Goal: Book appointment/travel/reservation

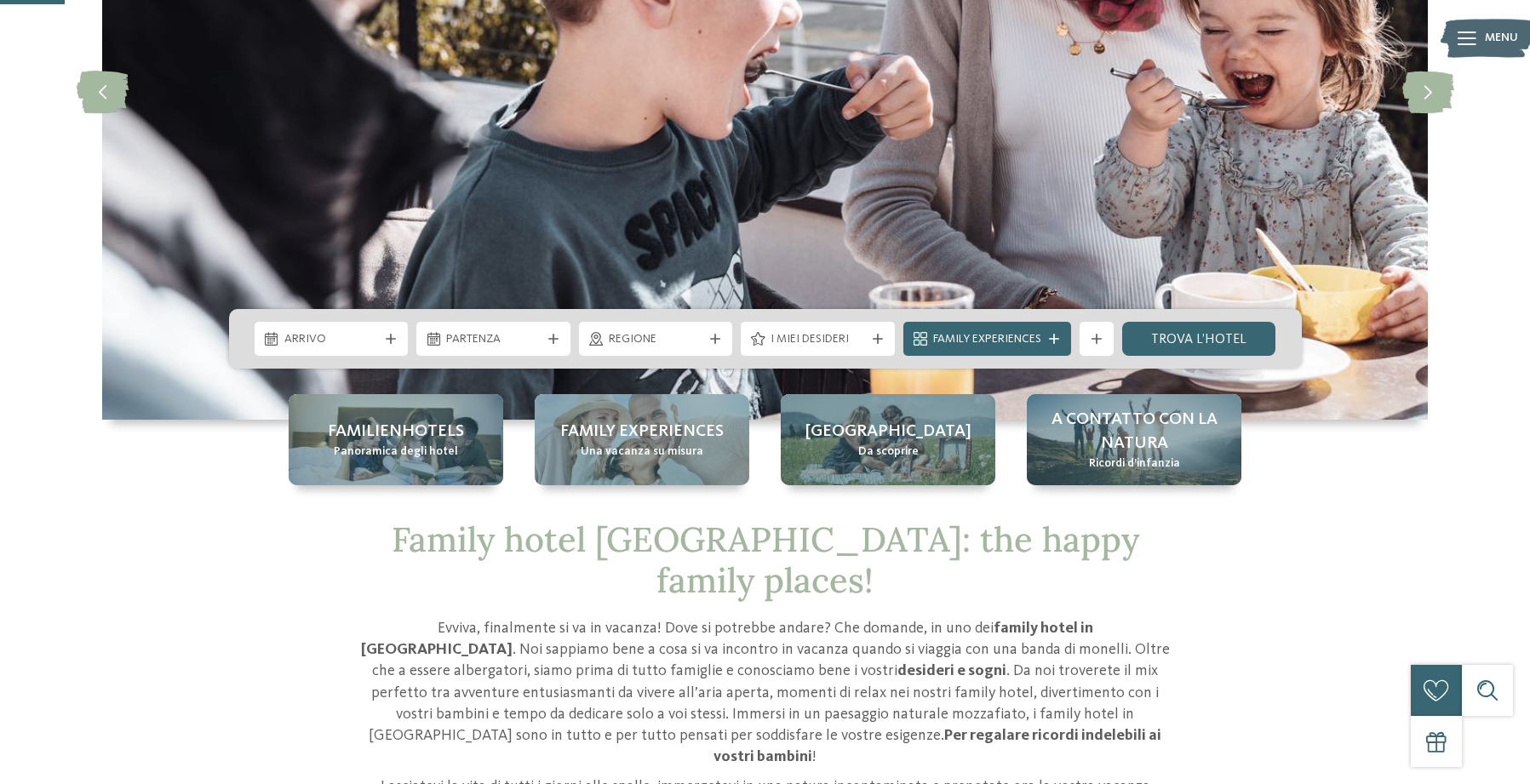
scroll to position [325, 0]
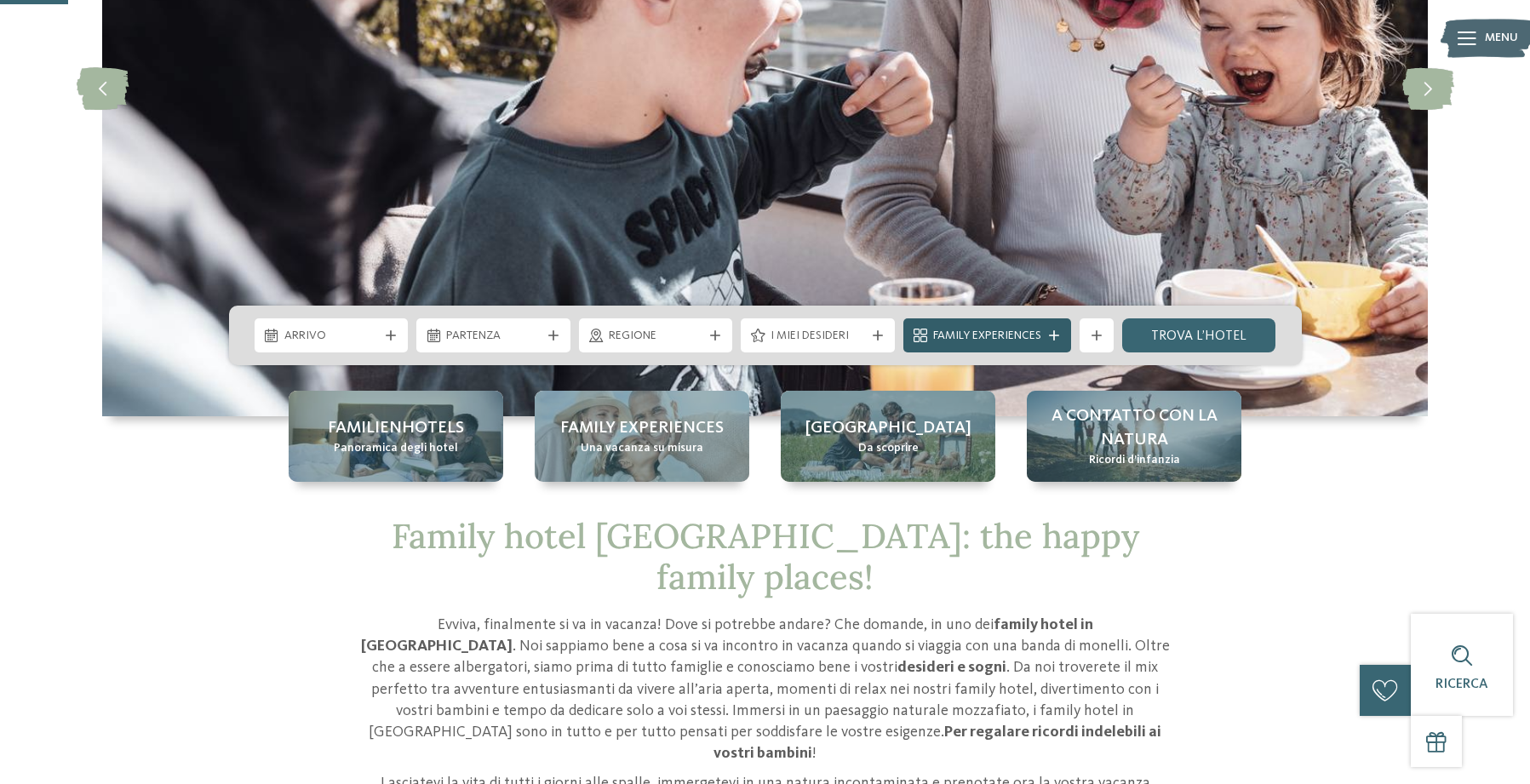
click at [1051, 334] on icon at bounding box center [1053, 335] width 10 height 10
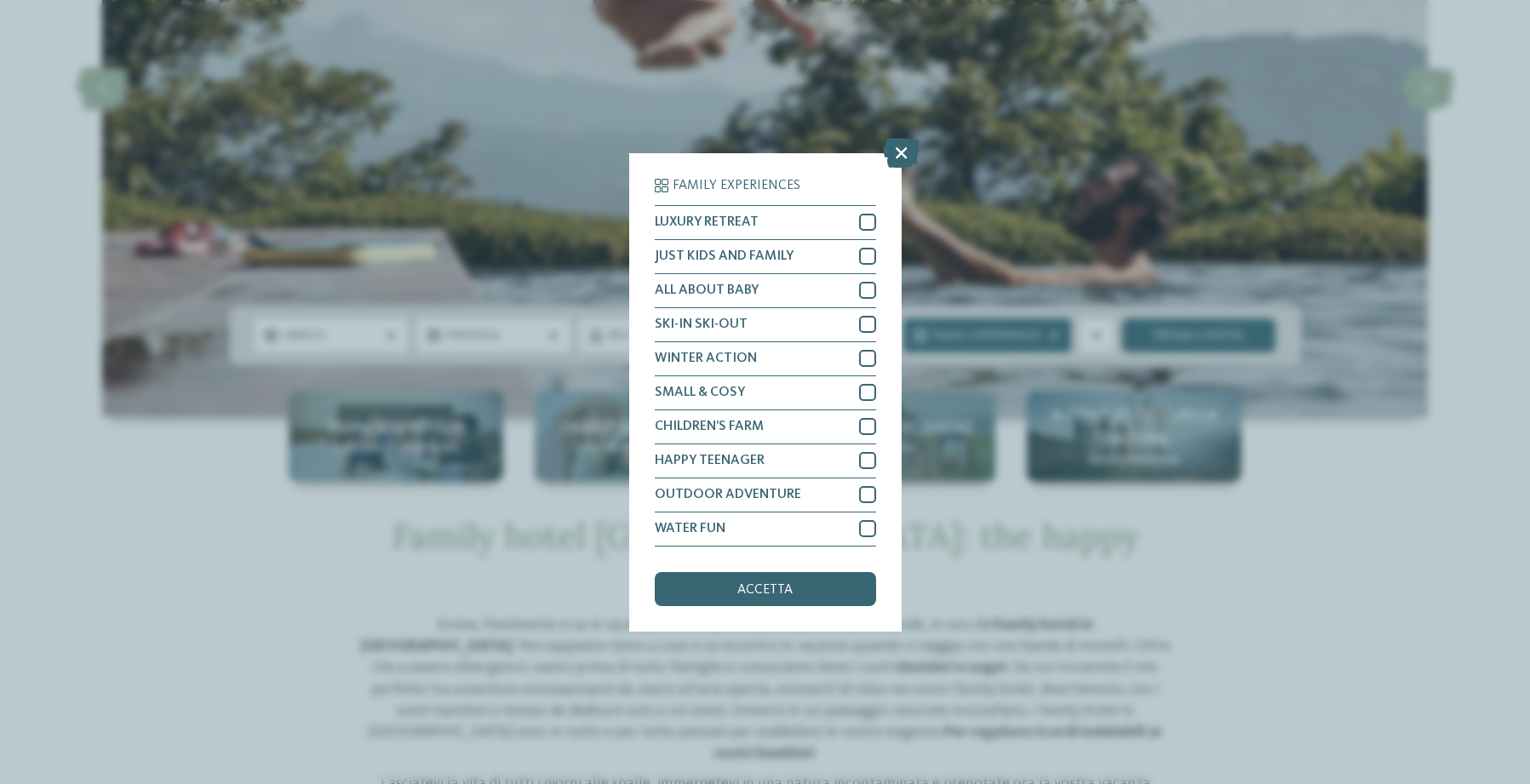
click at [903, 144] on icon at bounding box center [901, 151] width 37 height 29
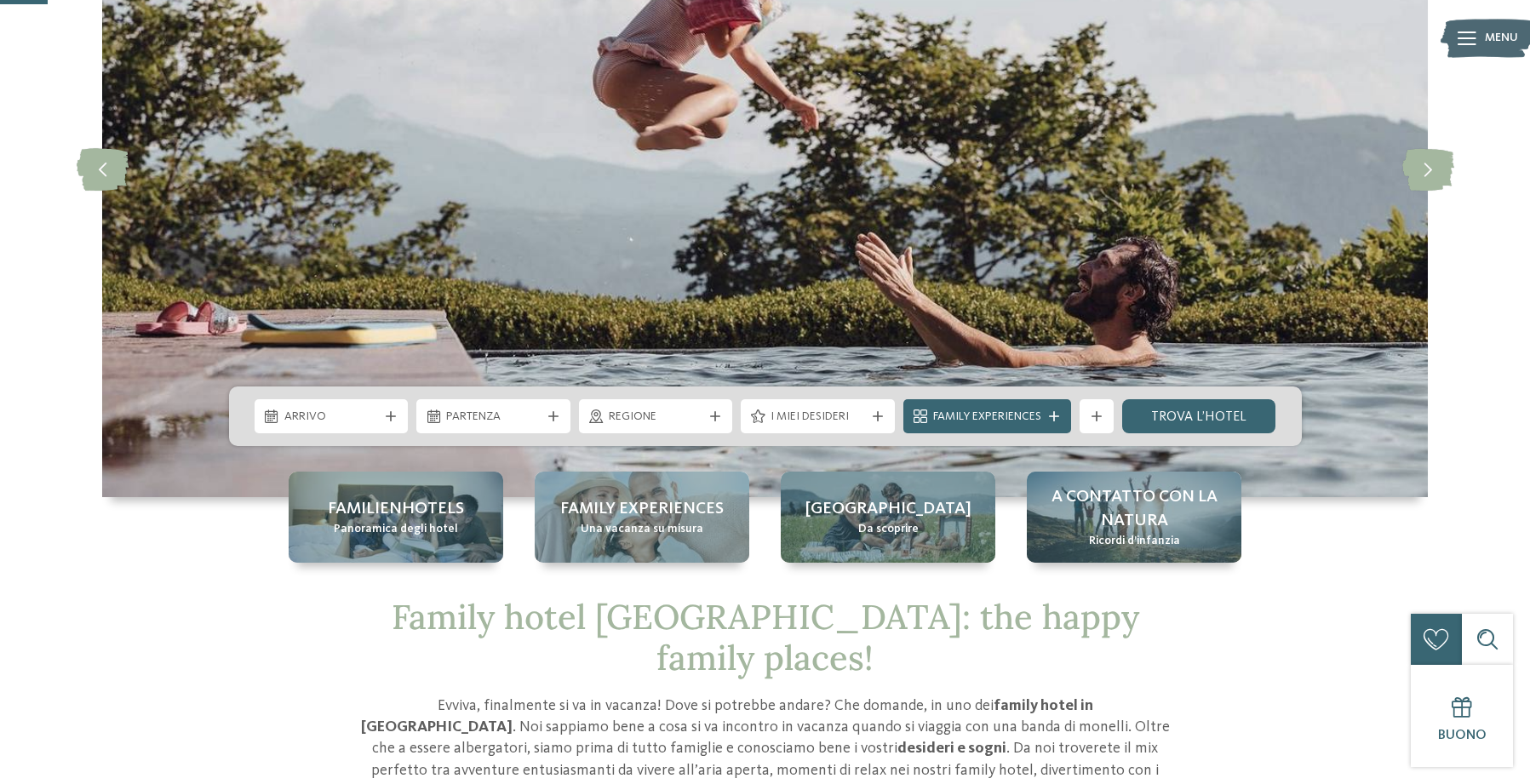
scroll to position [242, 0]
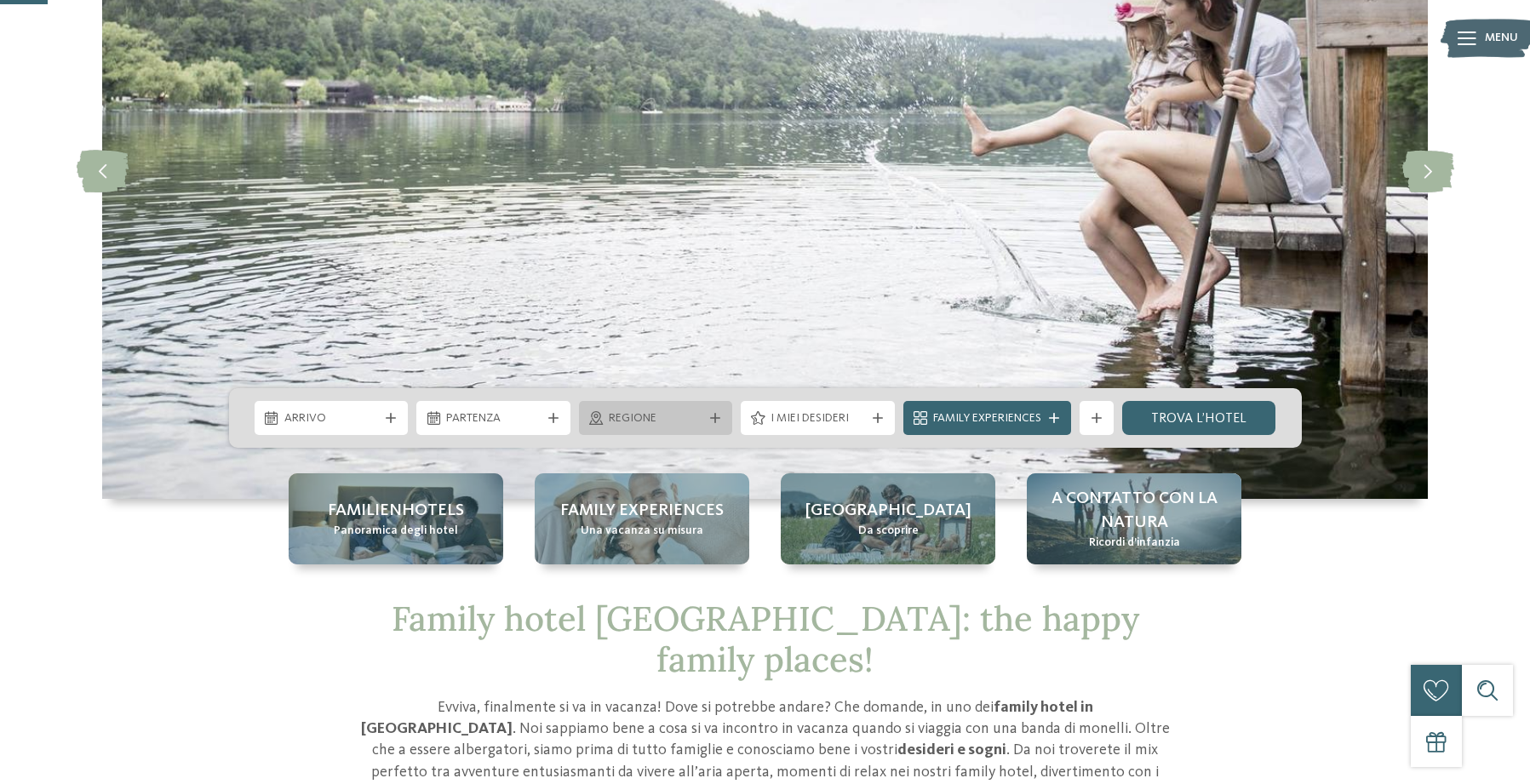
click at [711, 415] on icon at bounding box center [714, 418] width 10 height 10
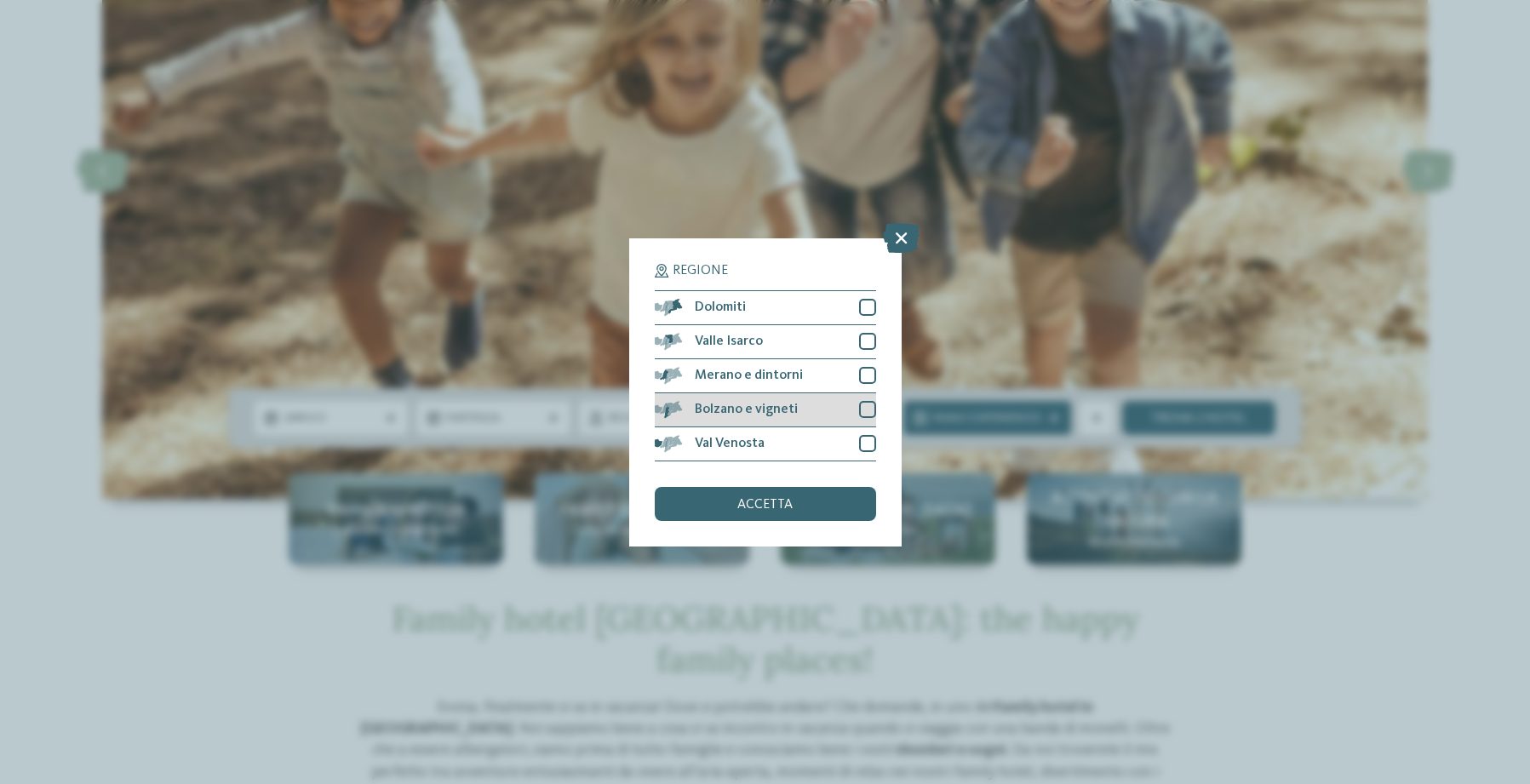
click at [871, 404] on div at bounding box center [868, 409] width 17 height 17
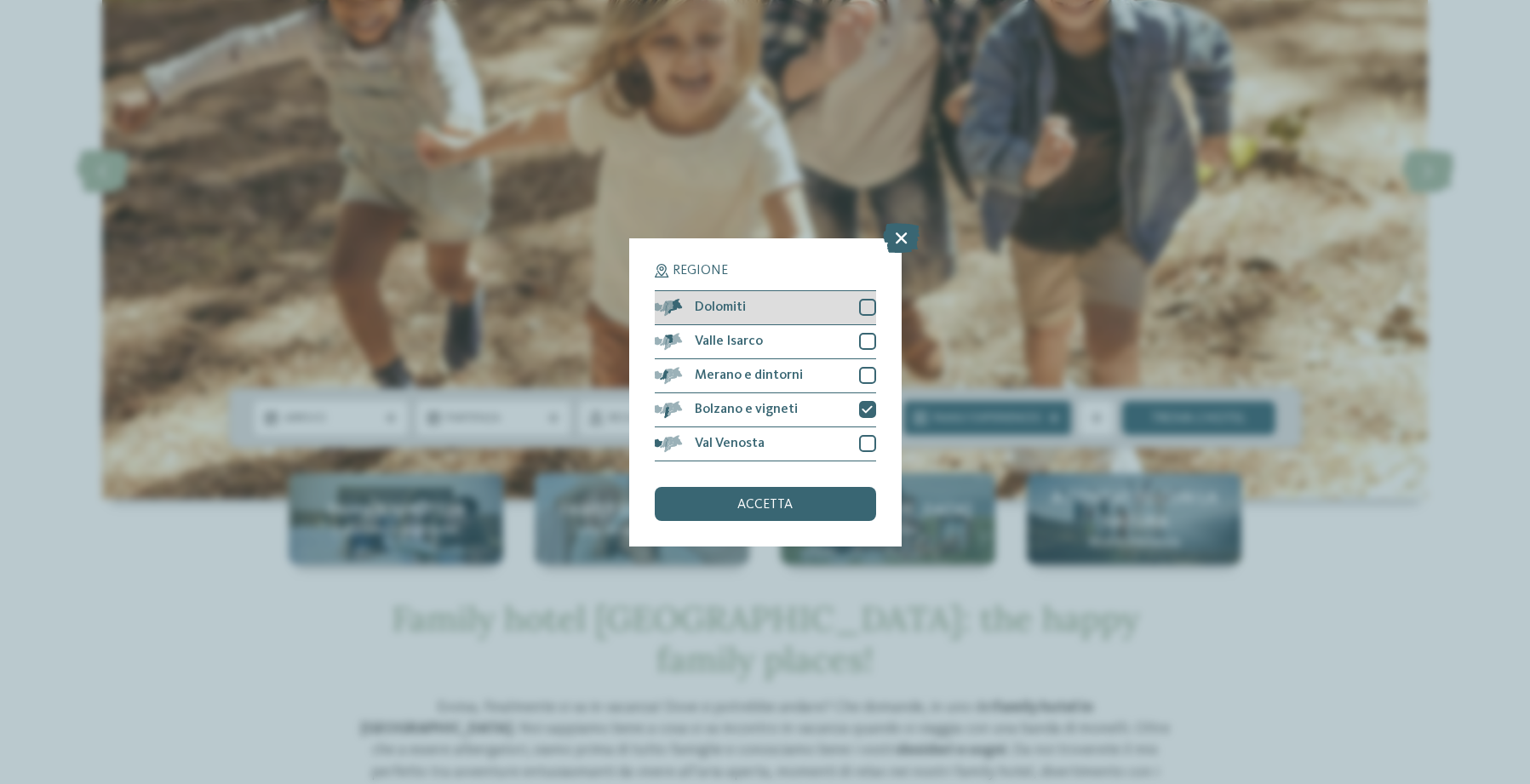
click at [866, 303] on div at bounding box center [868, 307] width 17 height 17
click at [775, 499] on span "accetta" at bounding box center [765, 505] width 55 height 13
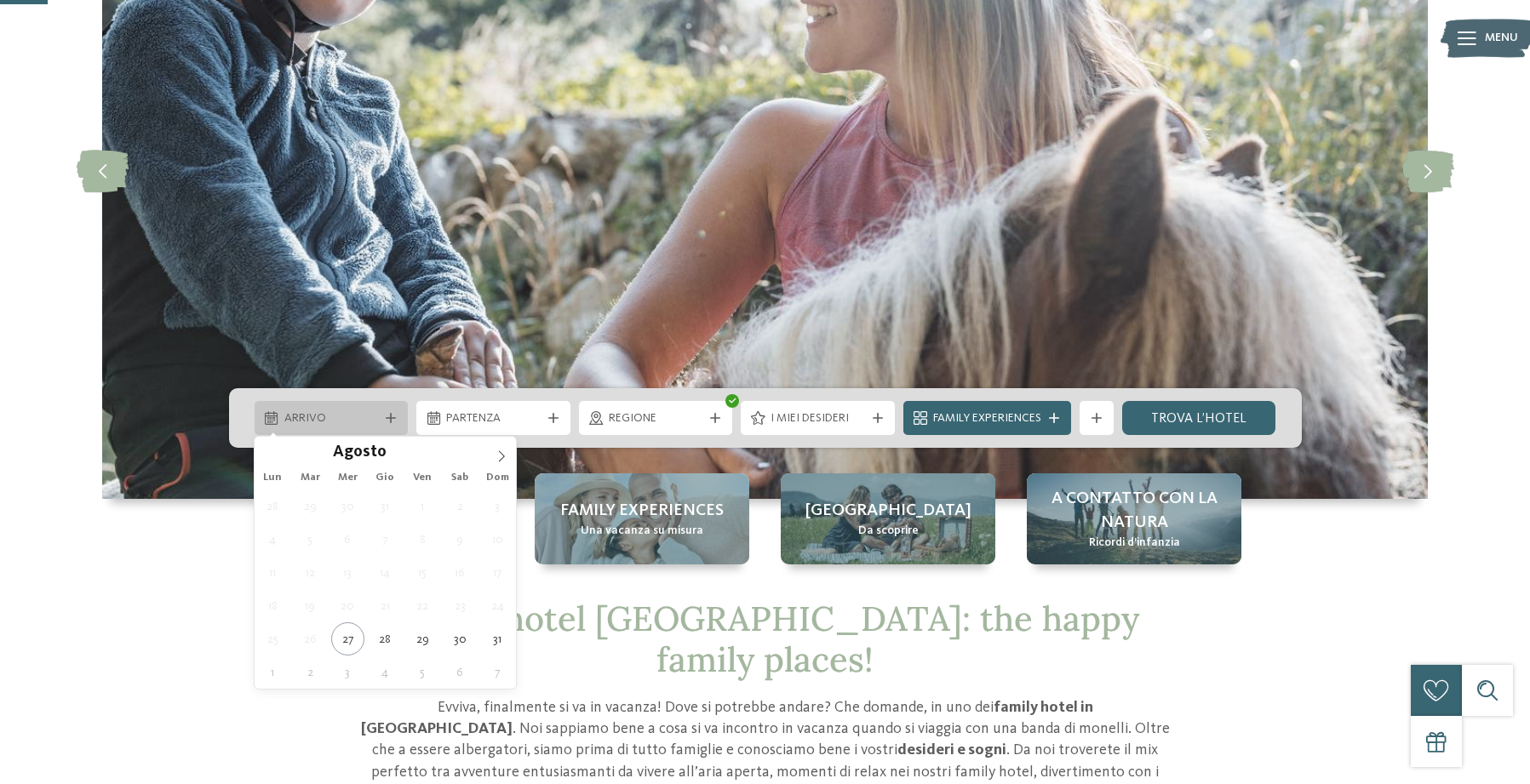
click at [342, 414] on span "Arrivo" at bounding box center [332, 419] width 95 height 17
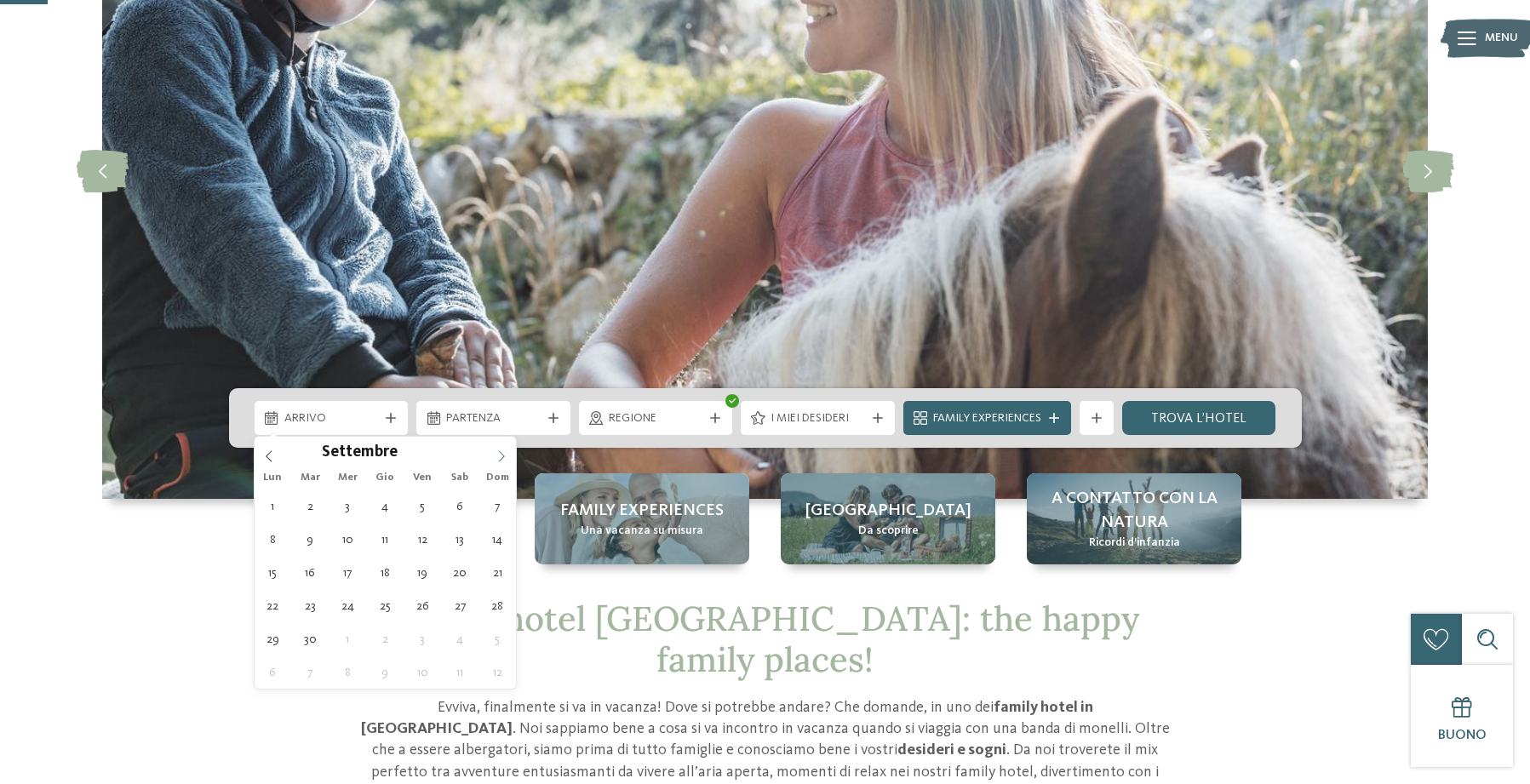
click at [504, 454] on icon at bounding box center [501, 455] width 12 height 12
click at [504, 454] on icon at bounding box center [501, 455] width 12 height 12
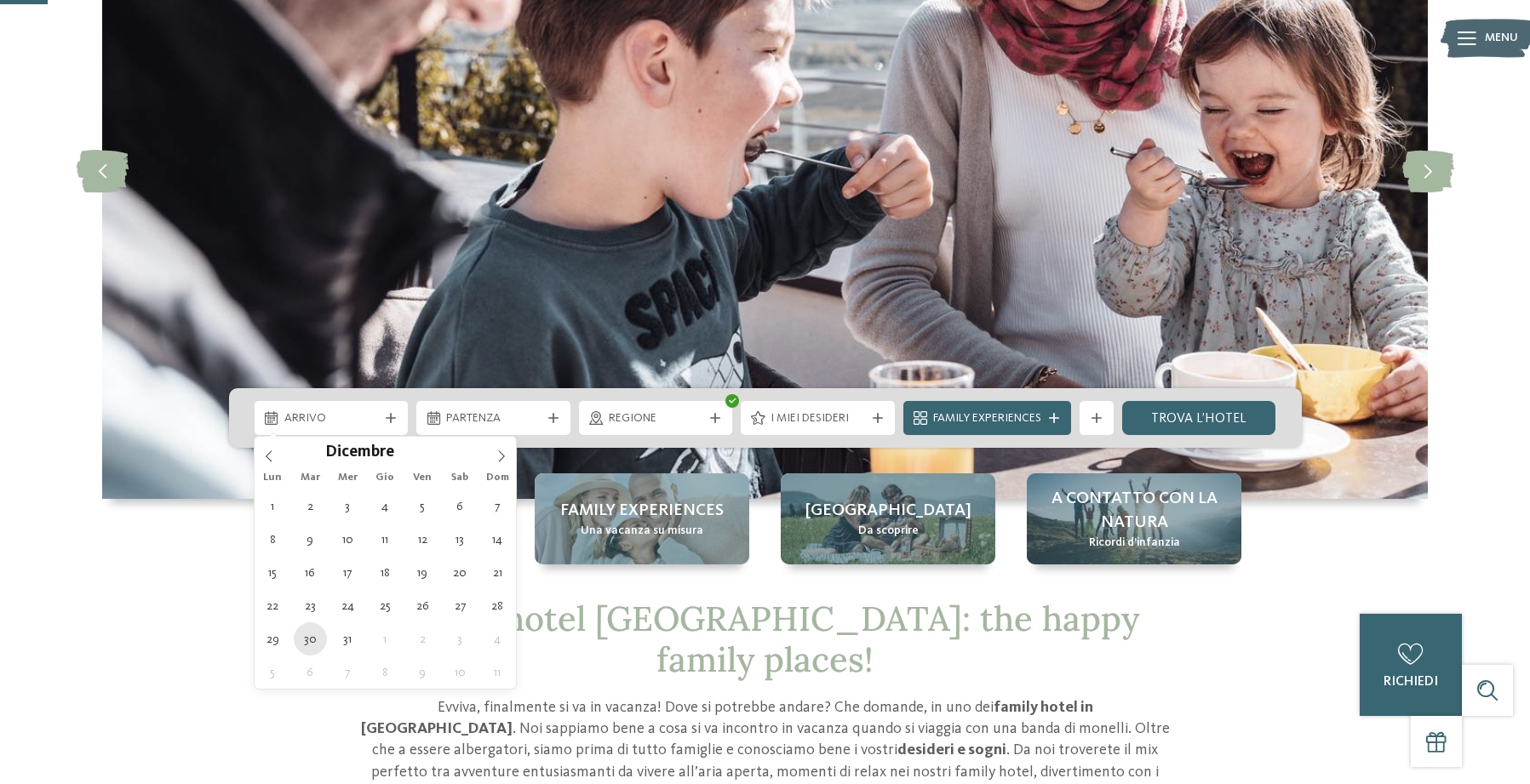
type div "[DATE]"
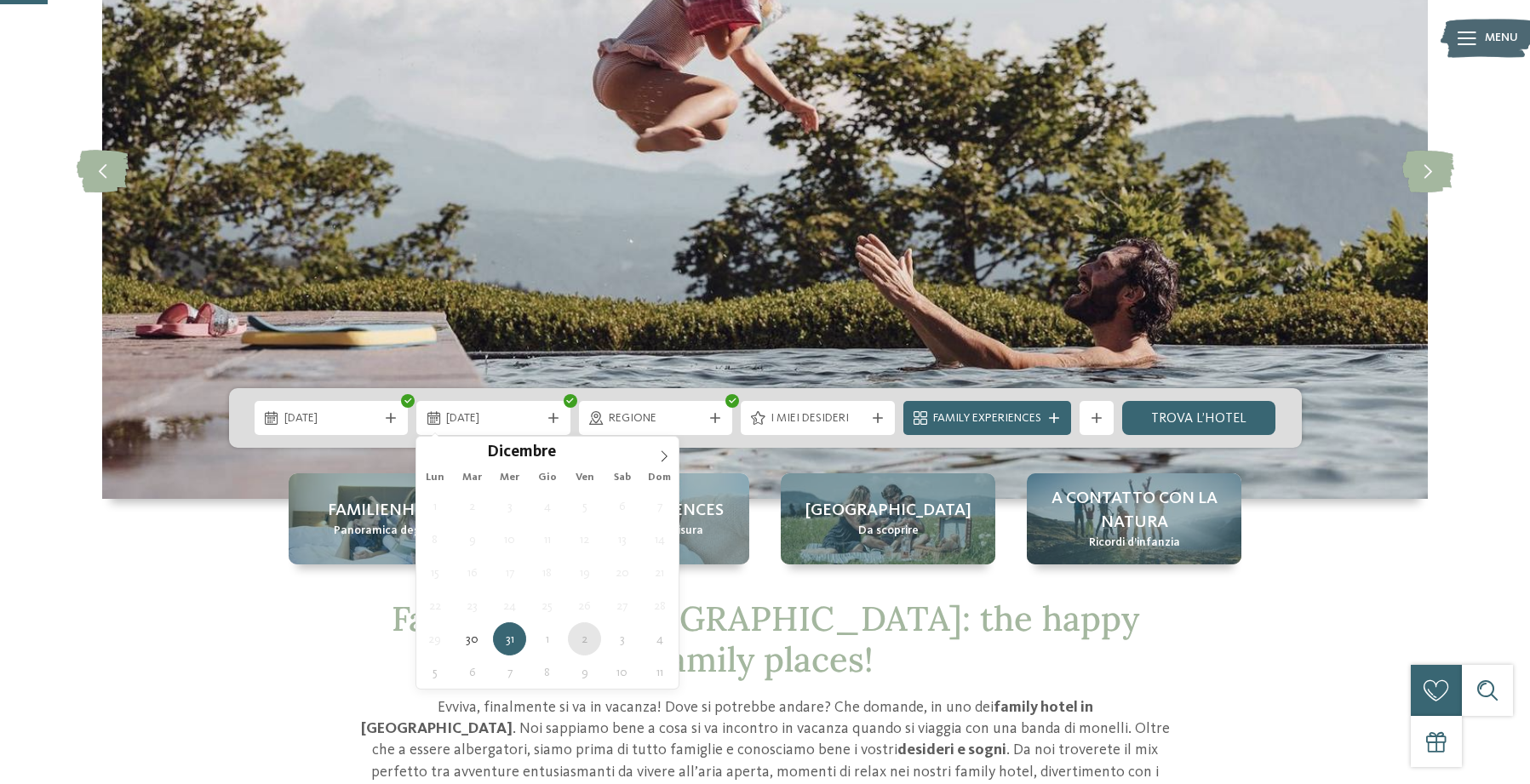
type div "[DATE]"
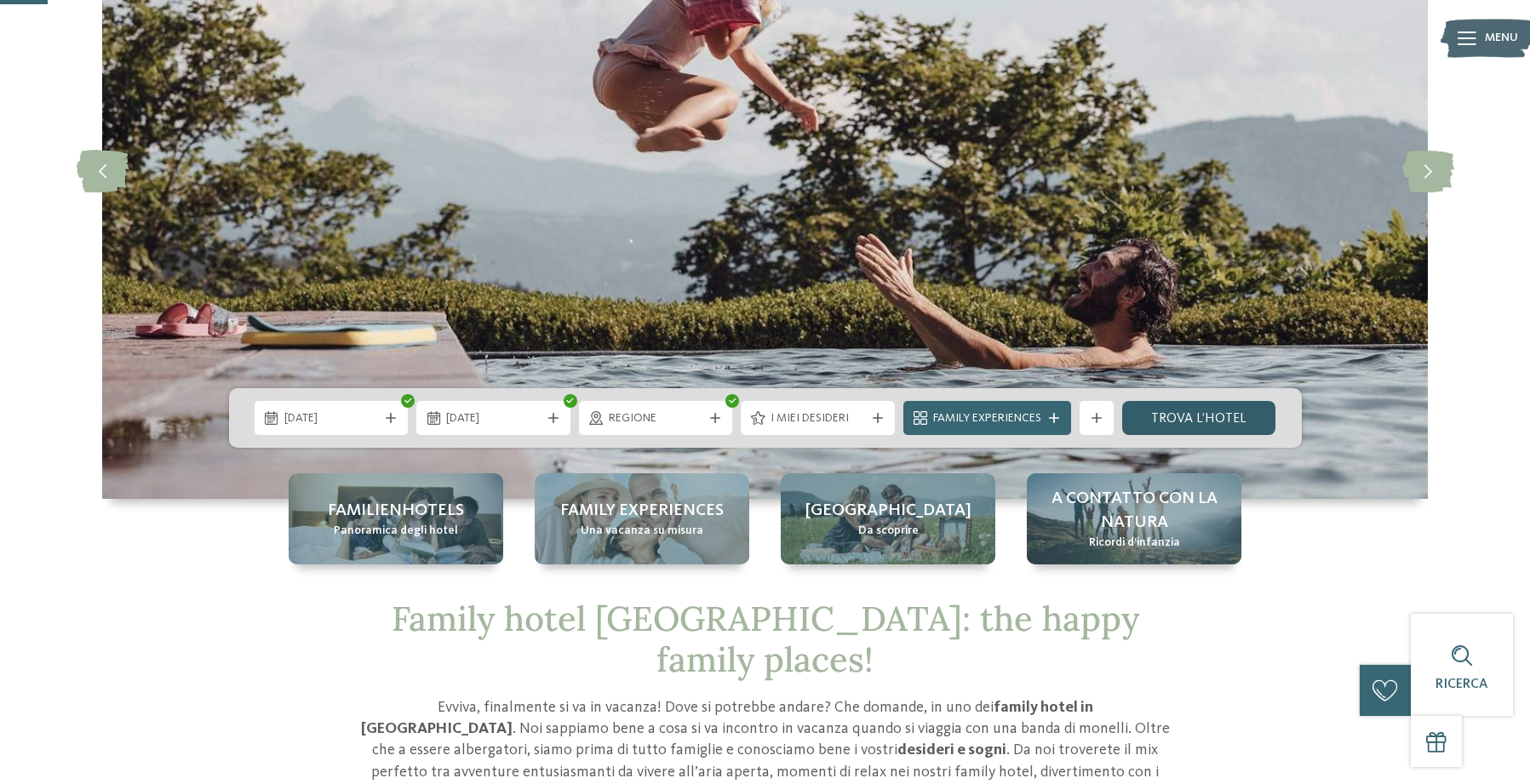
click at [1183, 414] on link "trova l’hotel" at bounding box center [1198, 418] width 154 height 34
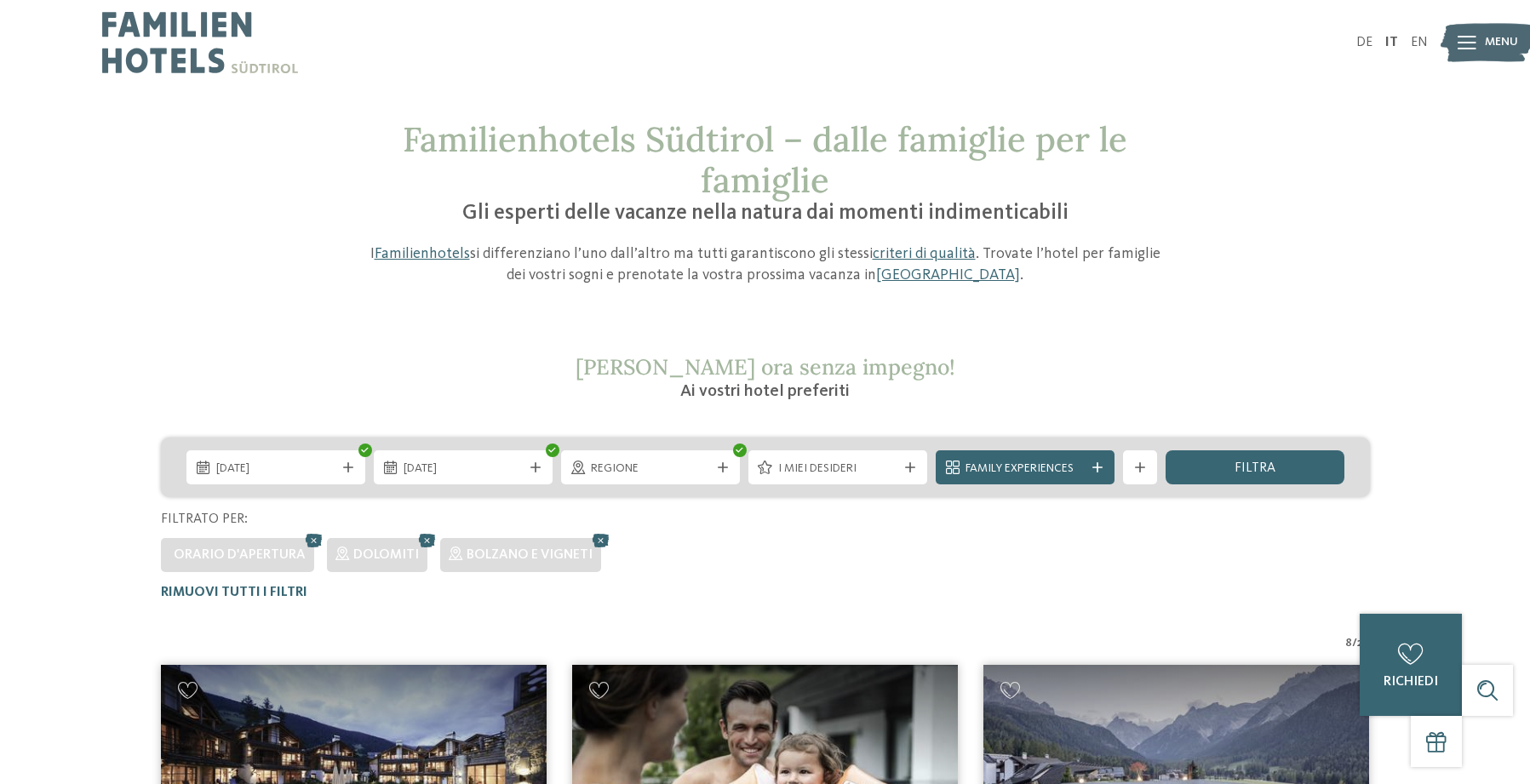
click at [691, 464] on span "Regione" at bounding box center [651, 469] width 119 height 17
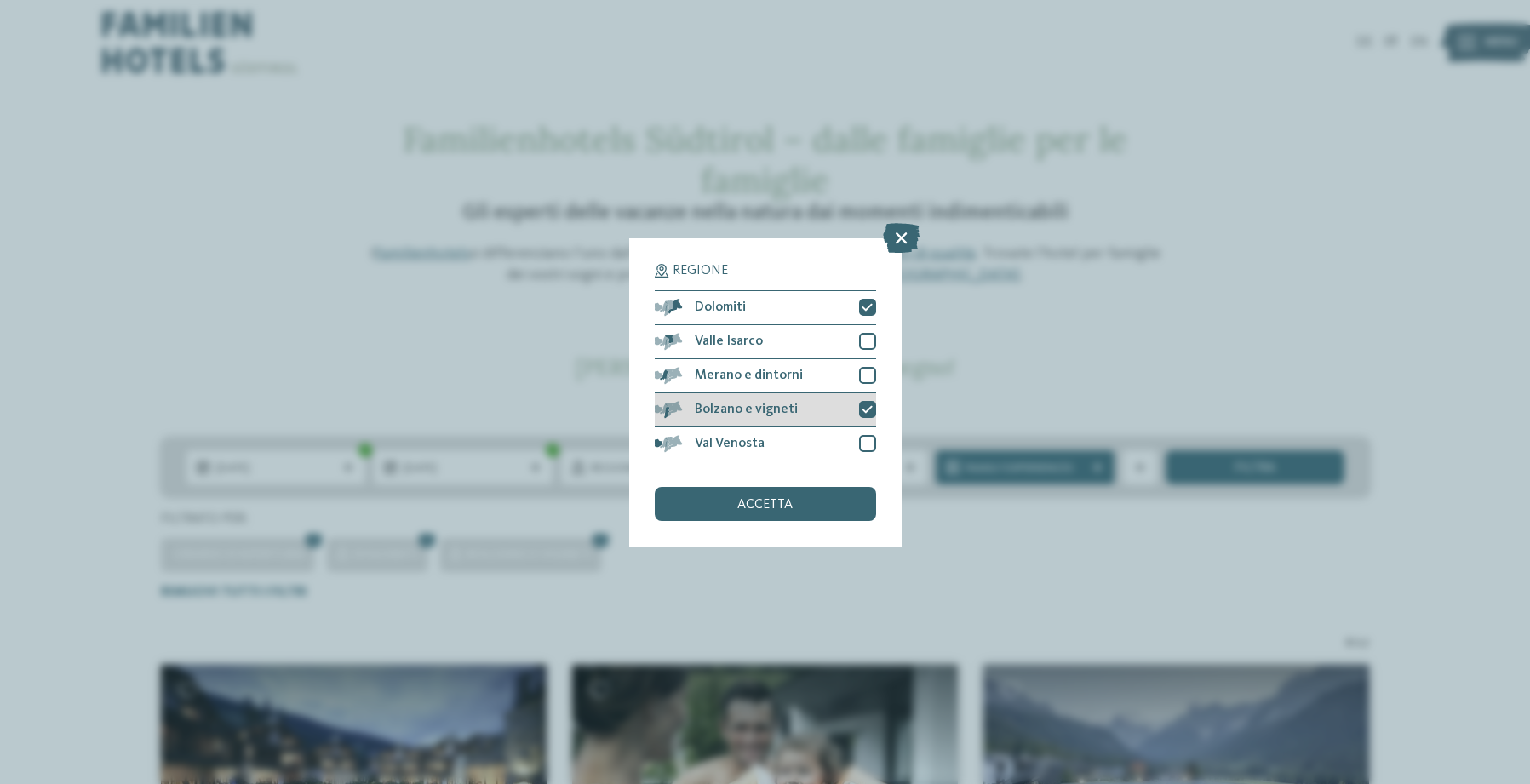
click at [740, 407] on span "Bolzano e vigneti" at bounding box center [746, 409] width 103 height 13
click at [790, 503] on span "accetta" at bounding box center [765, 505] width 55 height 13
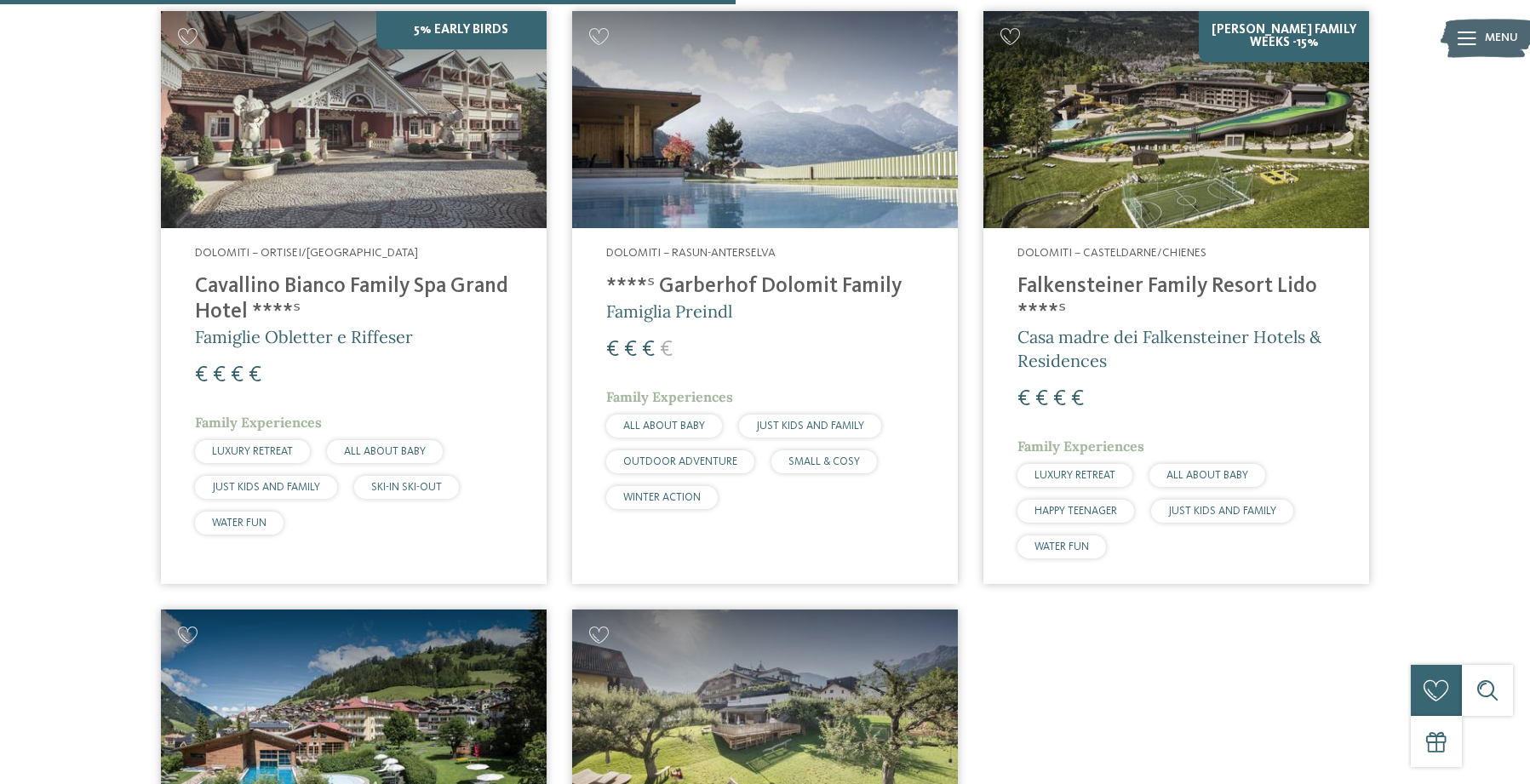
scroll to position [1415, 0]
